Goal: Information Seeking & Learning: Check status

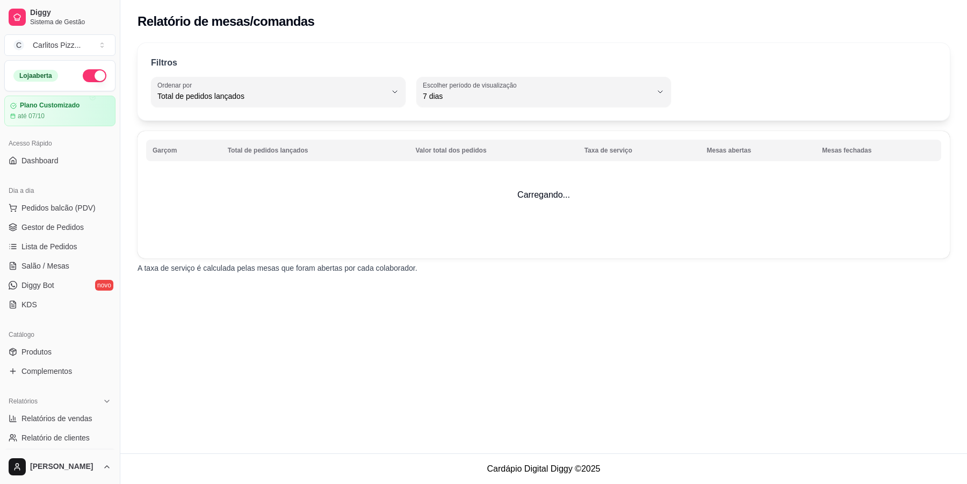
select select "TOTAL_OF_ORDERS"
select select "7"
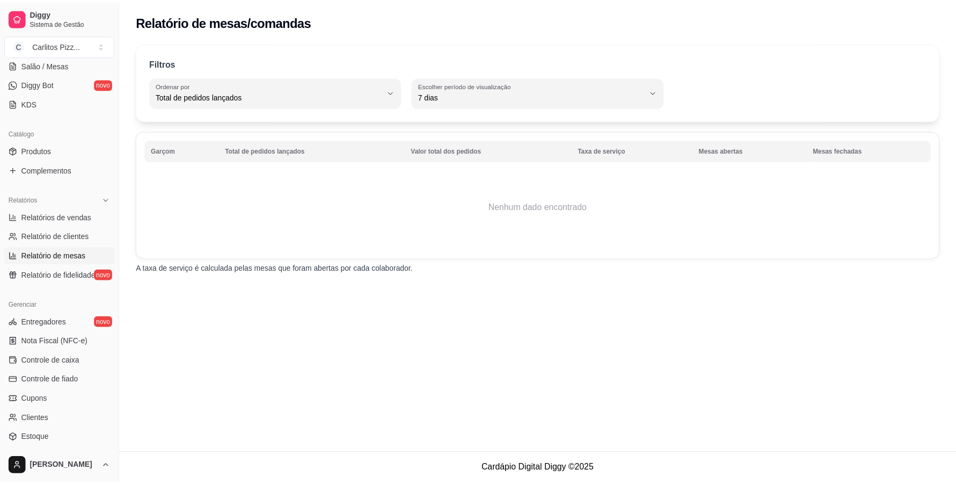
scroll to position [288, 0]
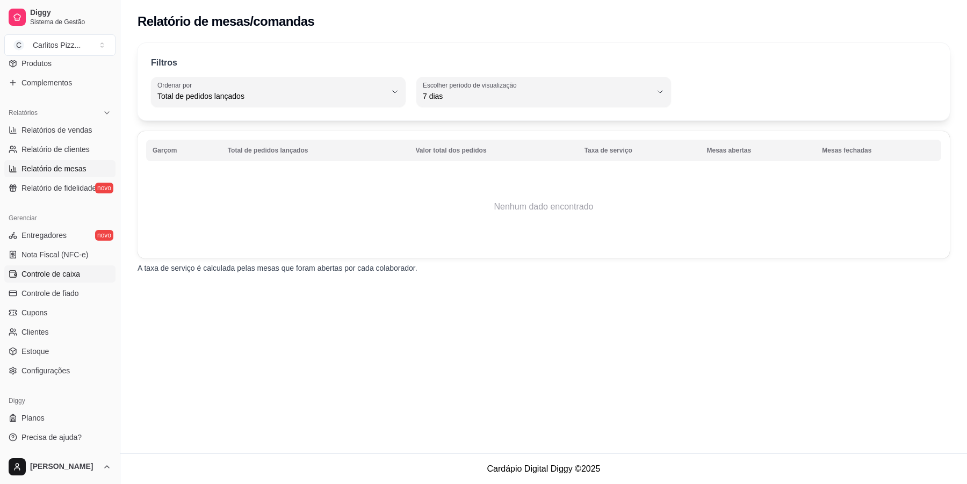
click at [83, 272] on link "Controle de caixa" at bounding box center [59, 273] width 111 height 17
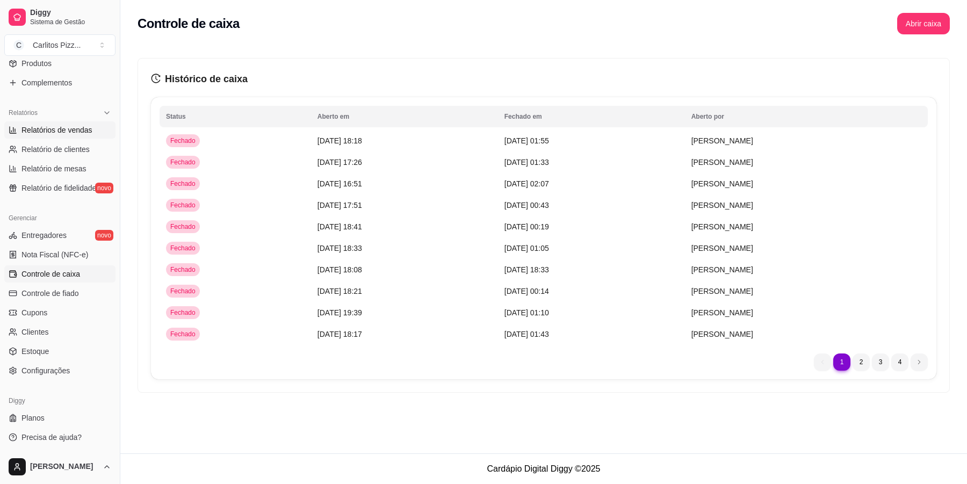
click at [84, 132] on span "Relatórios de vendas" at bounding box center [56, 130] width 71 height 11
select select "ALL"
select select "0"
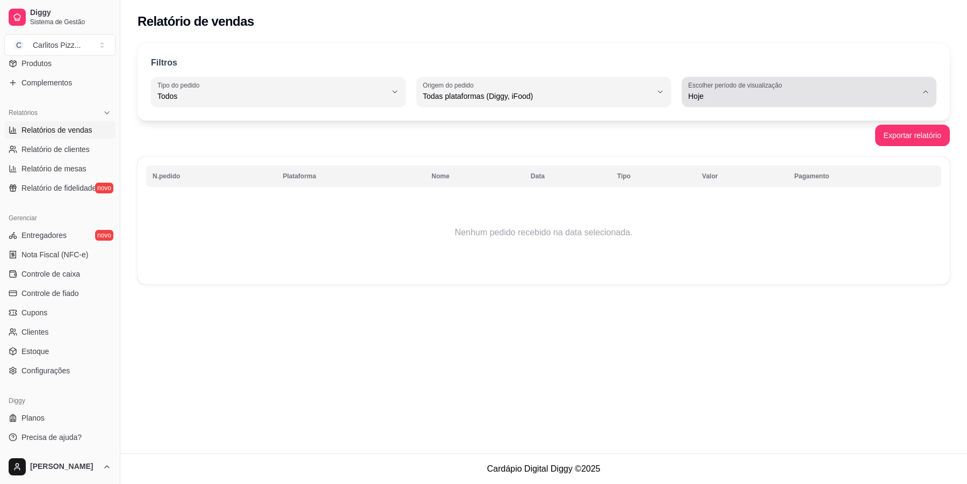
click at [925, 93] on icon "button" at bounding box center [925, 92] width 9 height 9
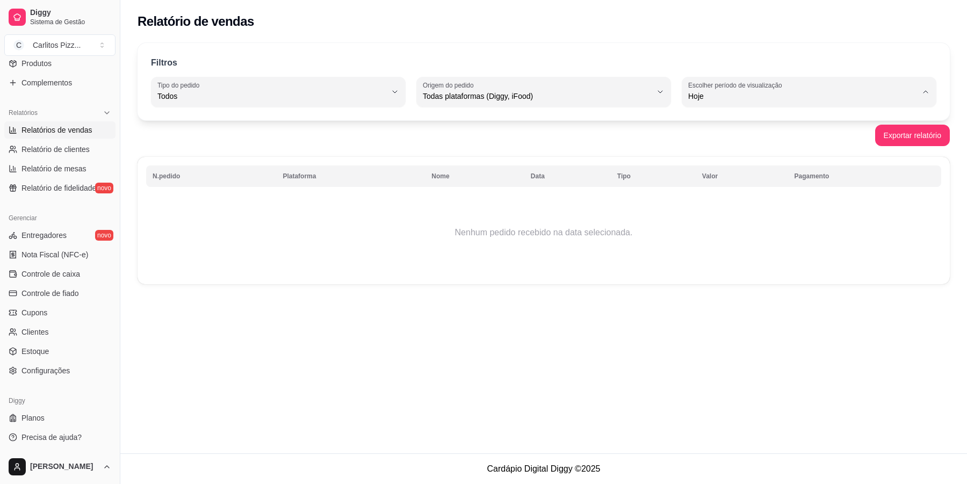
click at [729, 194] on span "30 dias" at bounding box center [803, 192] width 217 height 10
type input "30"
select select "30"
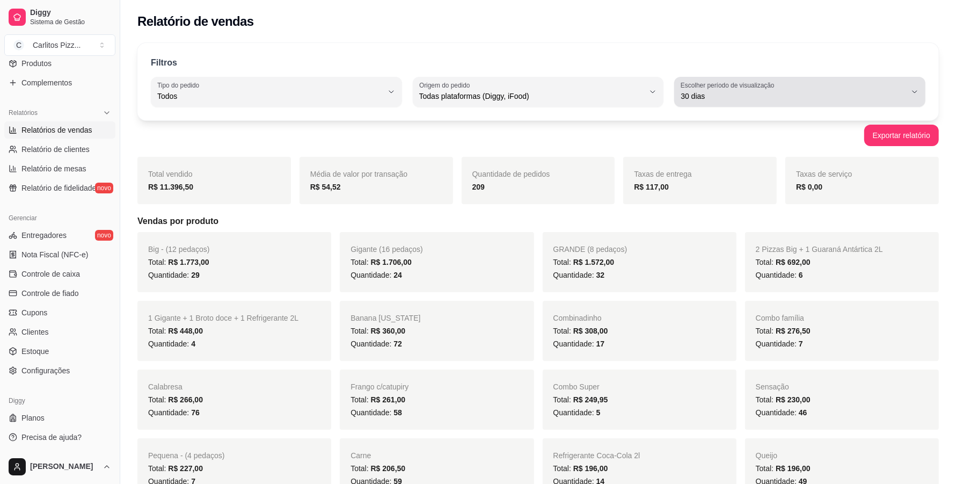
click at [908, 91] on button "Escolher período de visualização 30 dias" at bounding box center [799, 92] width 251 height 30
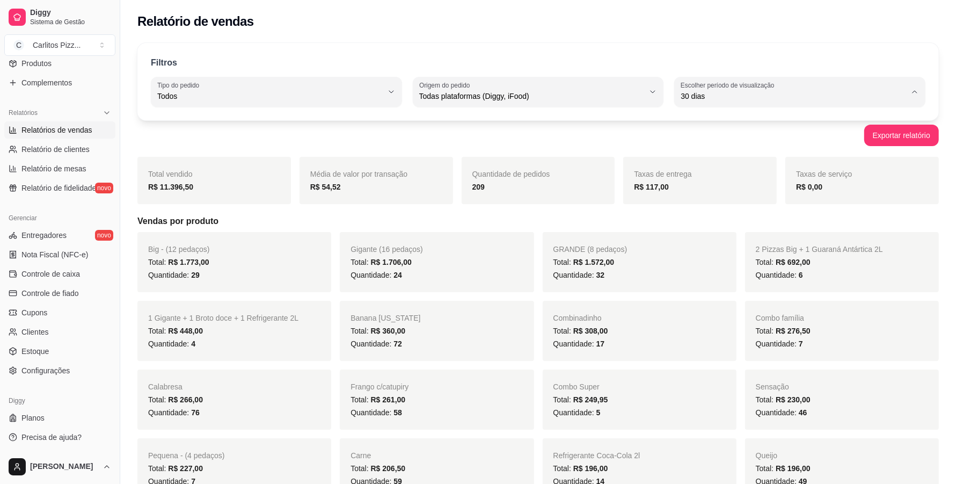
click at [701, 212] on span "45 dias" at bounding box center [795, 210] width 214 height 10
type input "45"
select select "45"
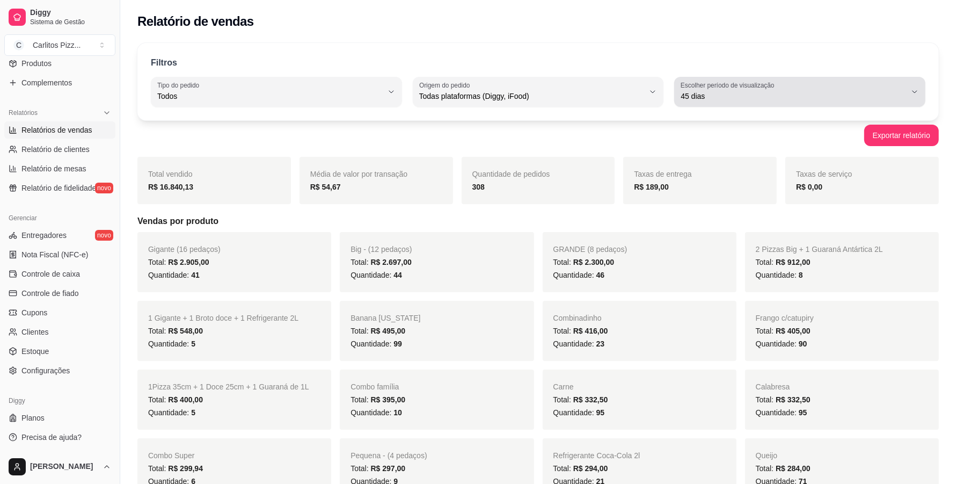
click at [912, 90] on icon "button" at bounding box center [915, 92] width 9 height 9
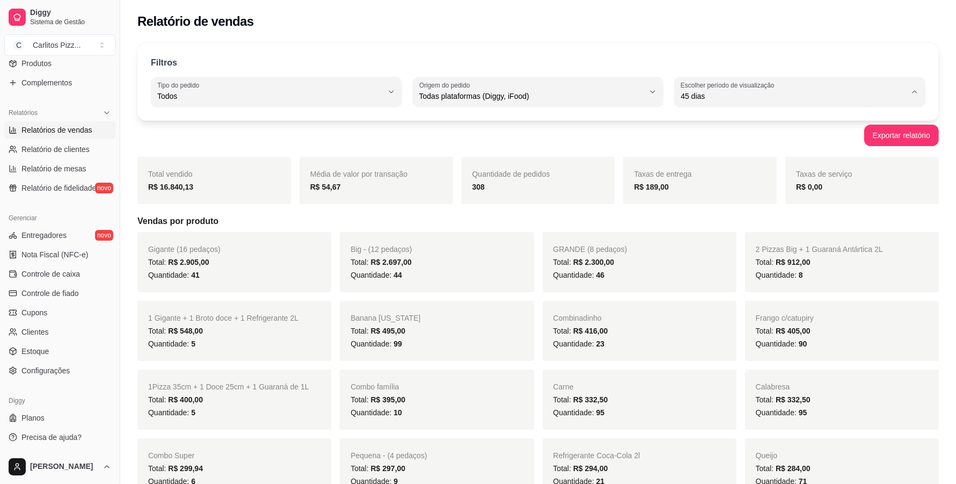
click at [721, 146] on li "Ontem" at bounding box center [800, 139] width 233 height 17
type input "1"
select select "1"
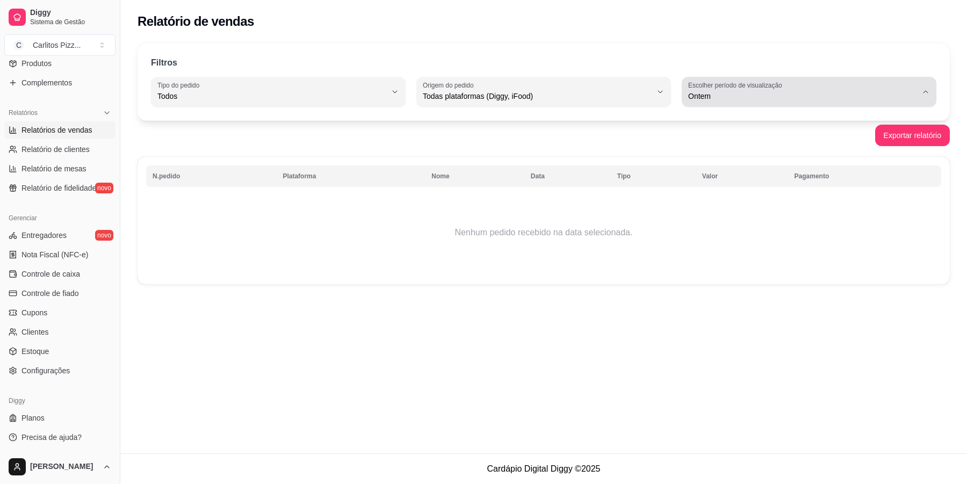
click at [925, 93] on icon "button" at bounding box center [925, 92] width 9 height 9
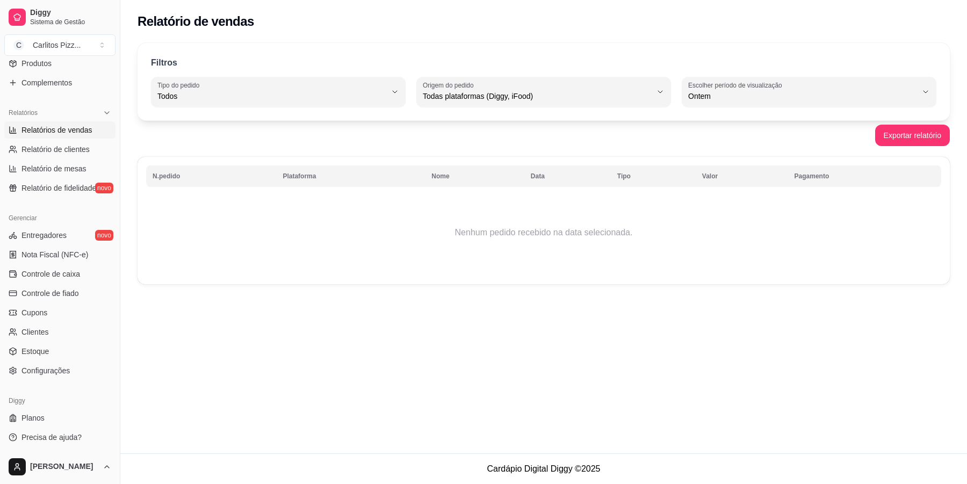
click at [745, 292] on div "Filtros ALL Tipo do pedido Todos Entrega Retirada Mesa Consumo local Tipo do pe…" at bounding box center [543, 167] width 846 height 260
click at [827, 348] on div "Relatório de vendas Filtros ALL Tipo do pedido Todos Entrega Retirada Mesa Cons…" at bounding box center [543, 226] width 846 height 453
click at [457, 317] on div "Relatório de vendas Filtros ALL Tipo do pedido Todos Entrega Retirada Mesa Cons…" at bounding box center [543, 226] width 846 height 453
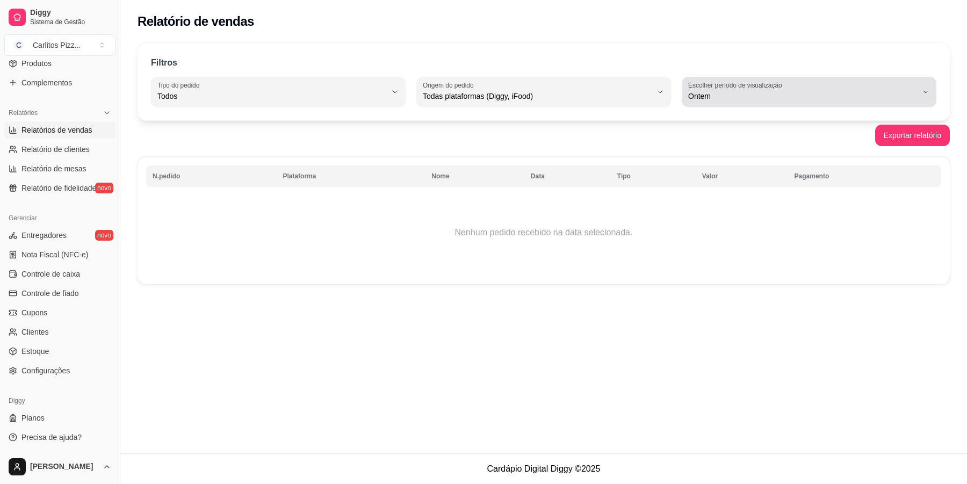
click at [925, 92] on icon "button" at bounding box center [925, 92] width 9 height 9
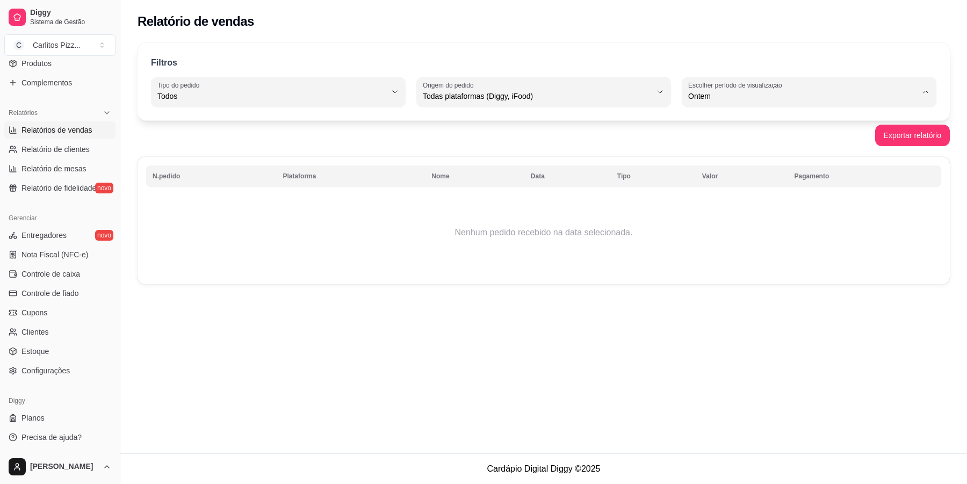
click at [715, 231] on span "Customizado" at bounding box center [803, 227] width 217 height 10
type input "-1"
select select "-1"
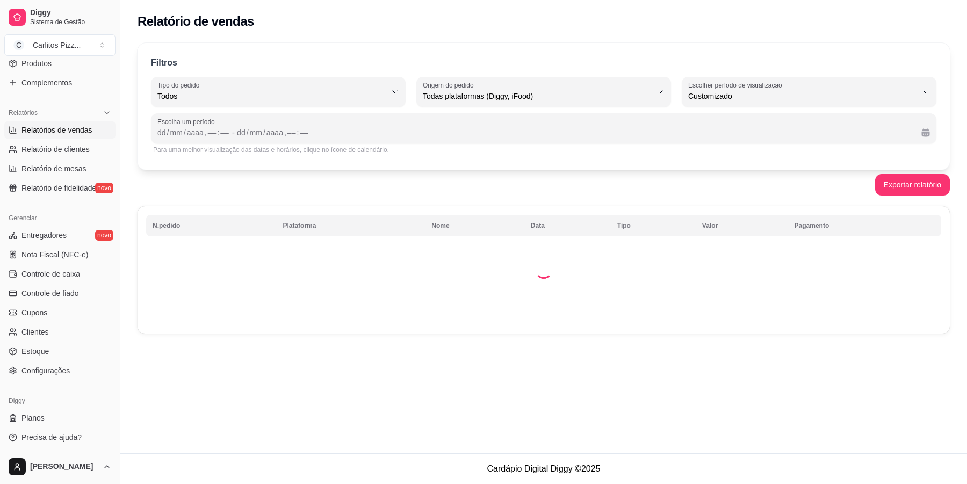
scroll to position [10, 0]
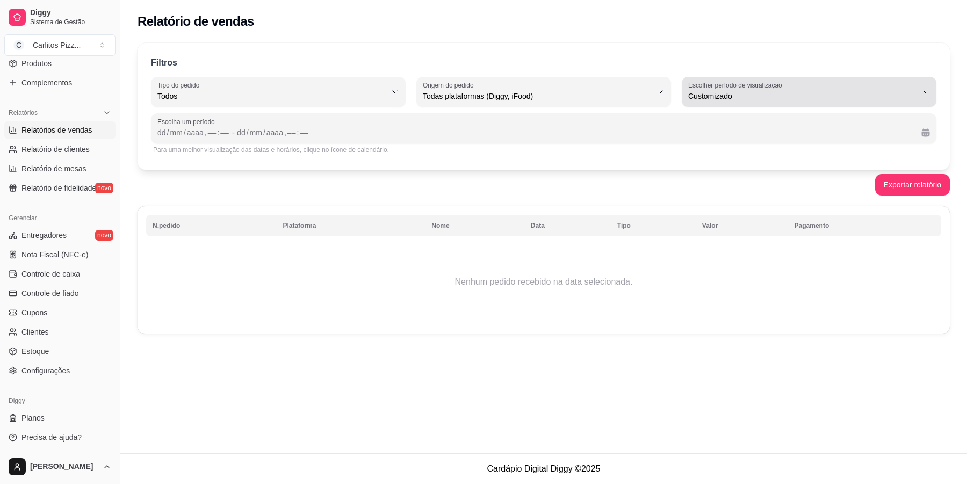
click at [921, 96] on icon "button" at bounding box center [925, 92] width 9 height 9
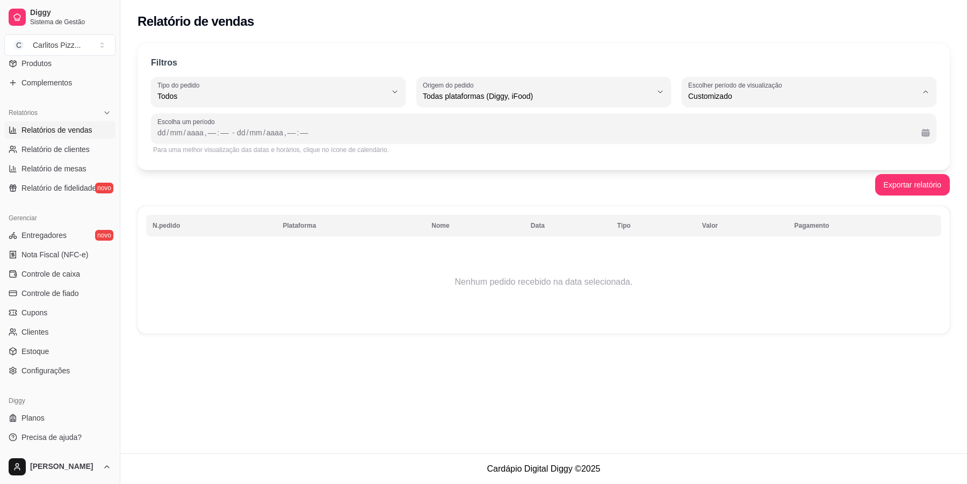
click at [713, 177] on span "15 dias" at bounding box center [803, 174] width 217 height 10
type input "15"
select select "15"
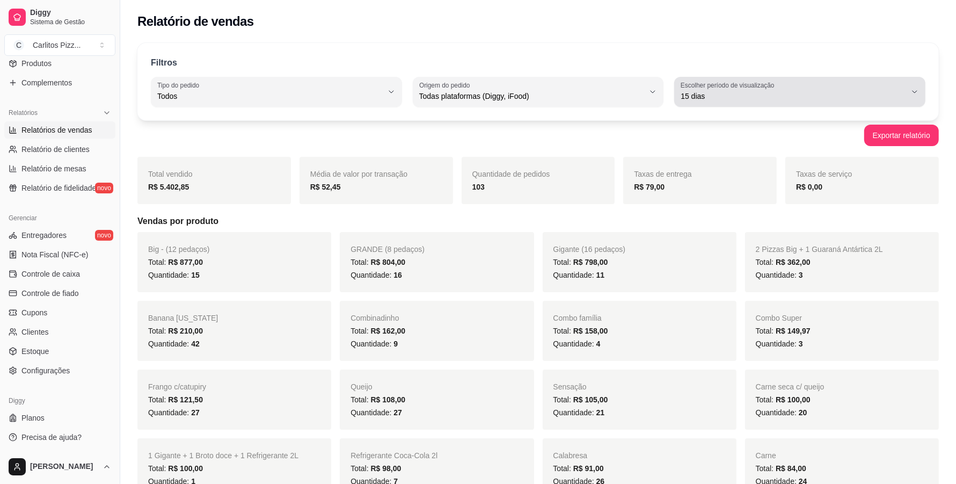
click at [917, 90] on icon "button" at bounding box center [915, 92] width 9 height 9
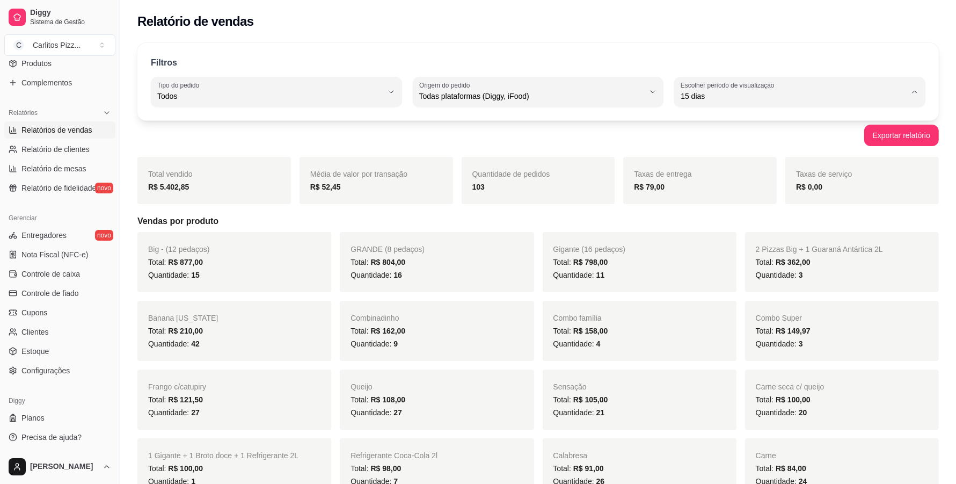
click at [711, 215] on span "45 dias" at bounding box center [795, 210] width 214 height 10
type input "45"
select select "45"
drag, startPoint x: 489, startPoint y: 186, endPoint x: 628, endPoint y: 201, distance: 140.4
click at [628, 201] on div "Total vendido R$ 16.840,13 Média de valor por transação R$ 54,67 Quantidade de …" at bounding box center [538, 180] width 802 height 47
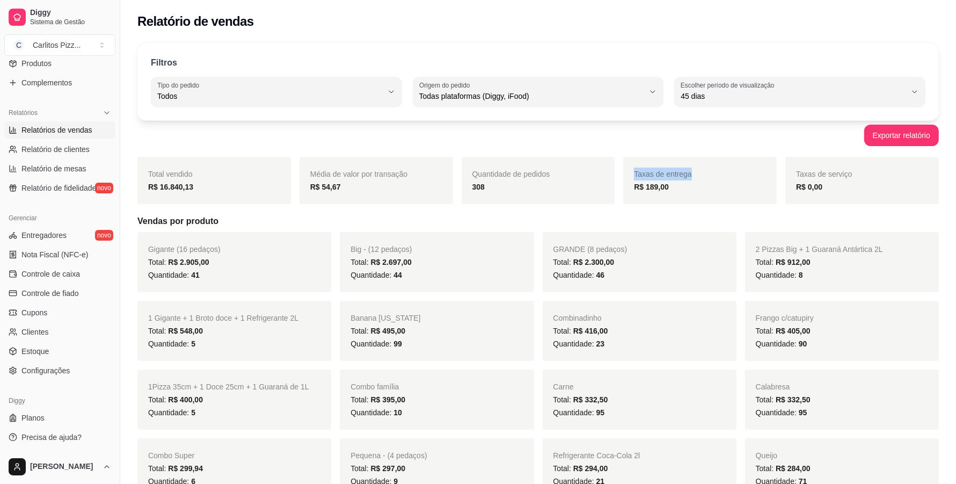
click at [628, 201] on div "Taxas de entrega R$ 189,00" at bounding box center [700, 180] width 154 height 47
drag, startPoint x: 642, startPoint y: 191, endPoint x: 660, endPoint y: 197, distance: 19.2
click at [660, 197] on div "Taxas de entrega R$ 189,00" at bounding box center [700, 180] width 154 height 47
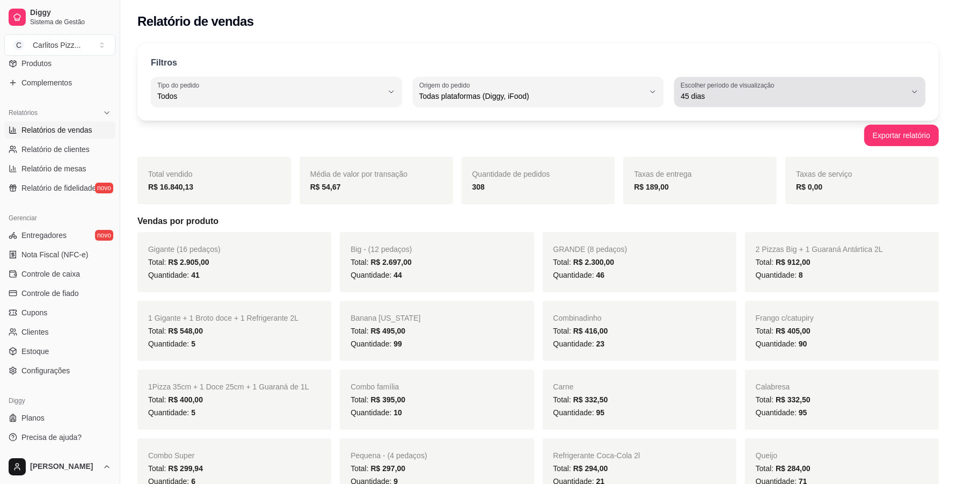
click at [914, 93] on icon "button" at bounding box center [915, 92] width 9 height 9
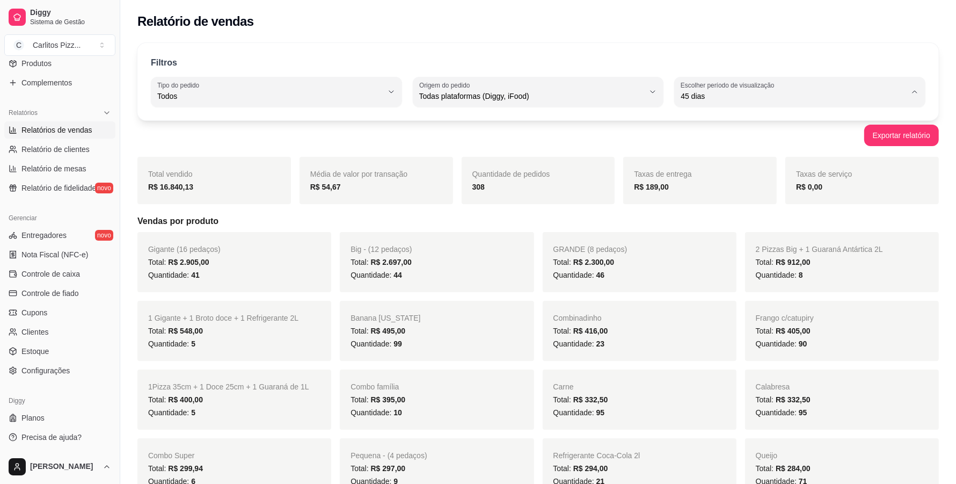
click at [764, 128] on li "Hoje" at bounding box center [800, 122] width 233 height 17
type input "0"
select select "0"
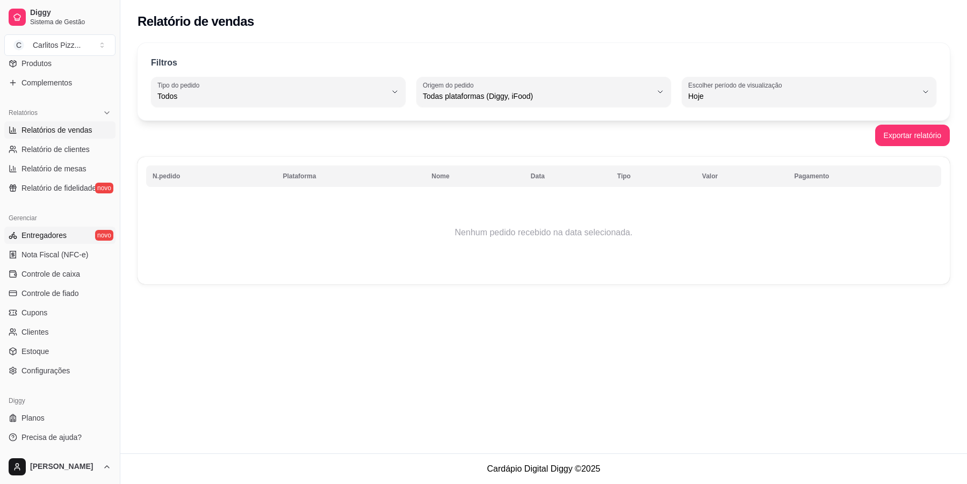
click at [43, 239] on span "Entregadores" at bounding box center [43, 235] width 45 height 11
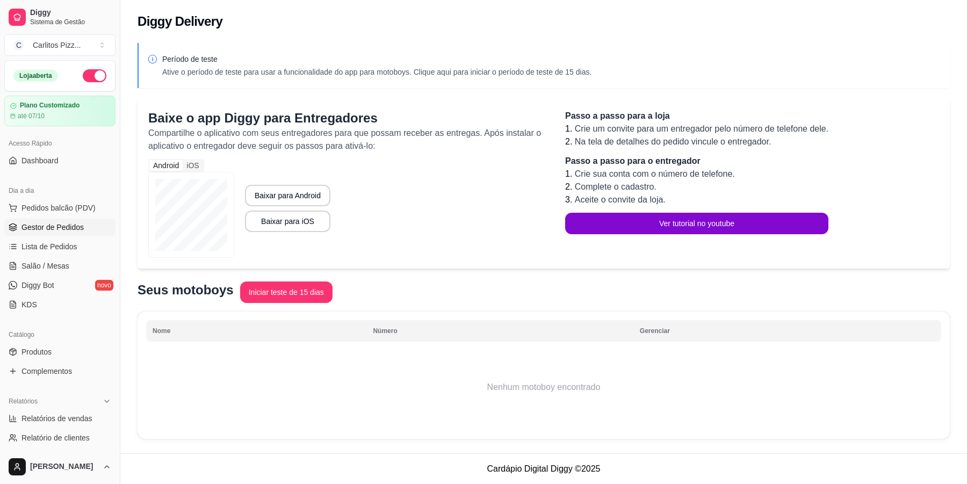
click at [72, 231] on span "Gestor de Pedidos" at bounding box center [52, 227] width 62 height 11
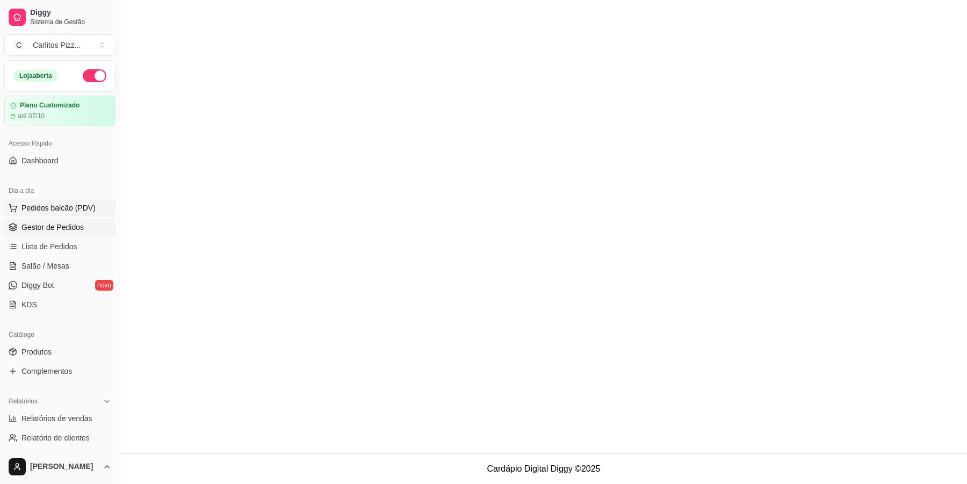
click at [93, 211] on button "Pedidos balcão (PDV)" at bounding box center [59, 207] width 111 height 17
